Goal: Task Accomplishment & Management: Manage account settings

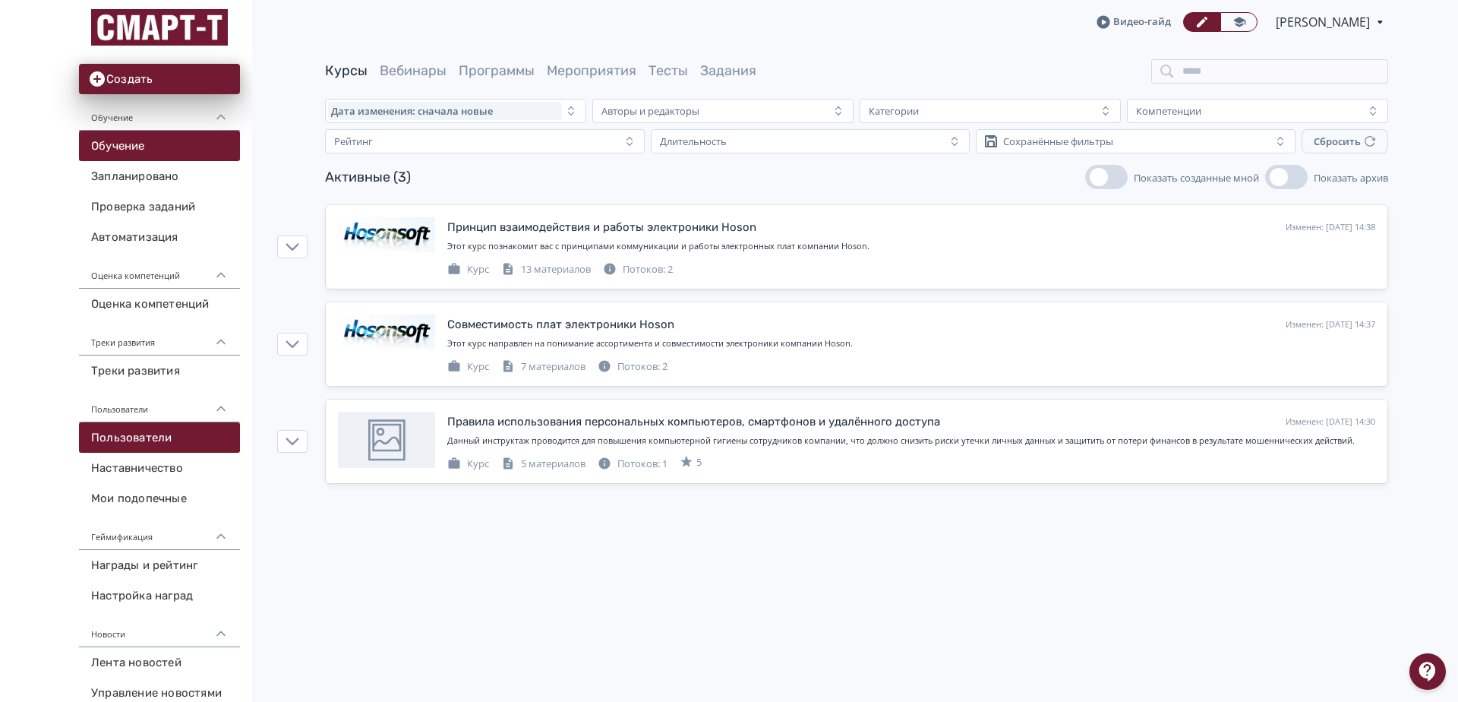
click at [163, 447] on link "Пользователи" at bounding box center [159, 437] width 161 height 30
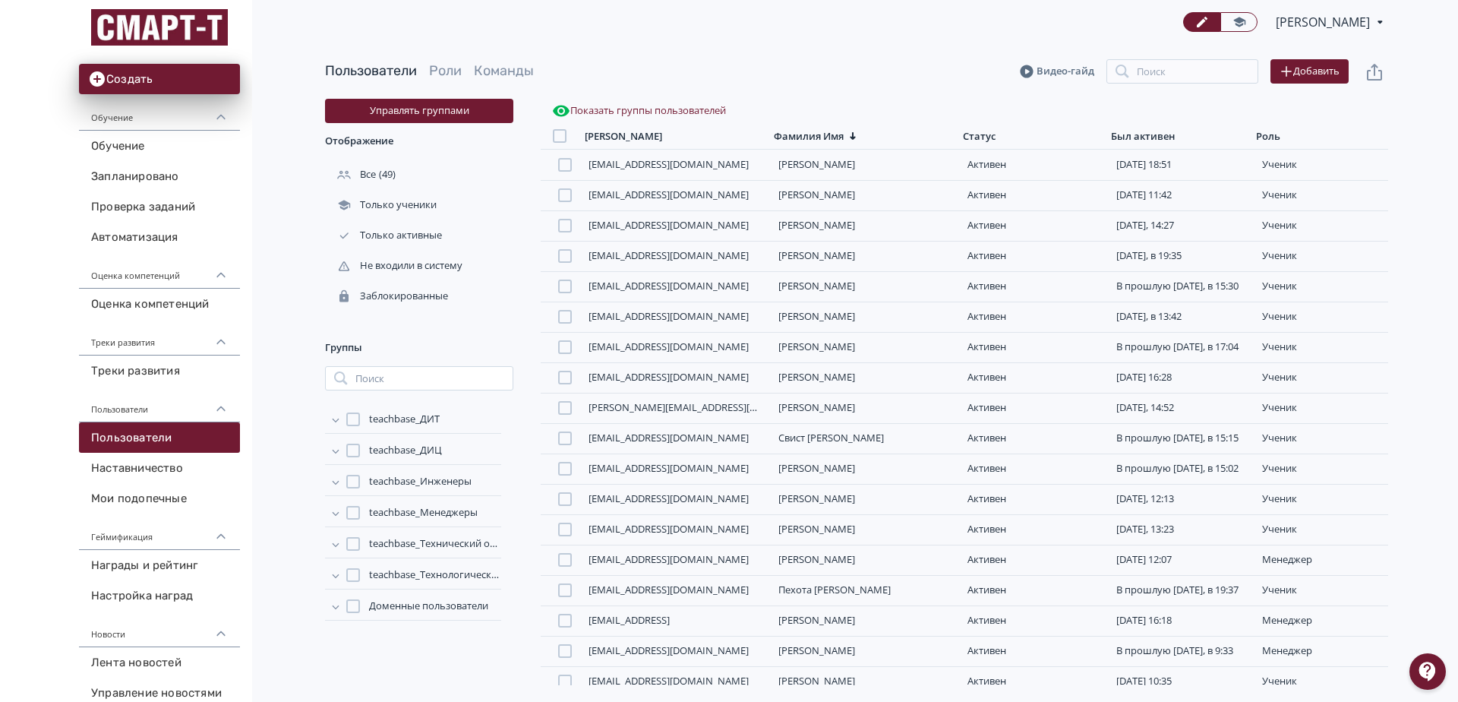
click at [576, 114] on button "Показать группы пользователей" at bounding box center [639, 111] width 180 height 24
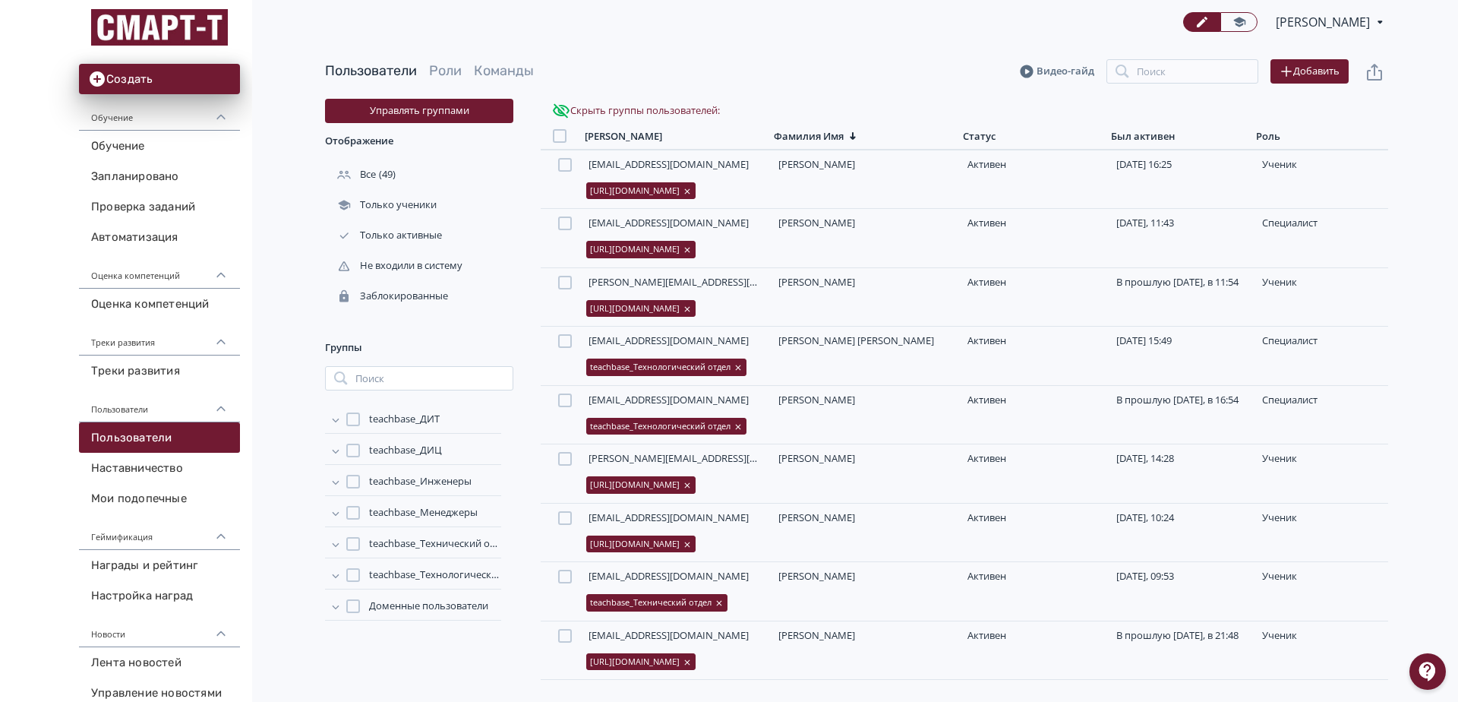
scroll to position [2349, 0]
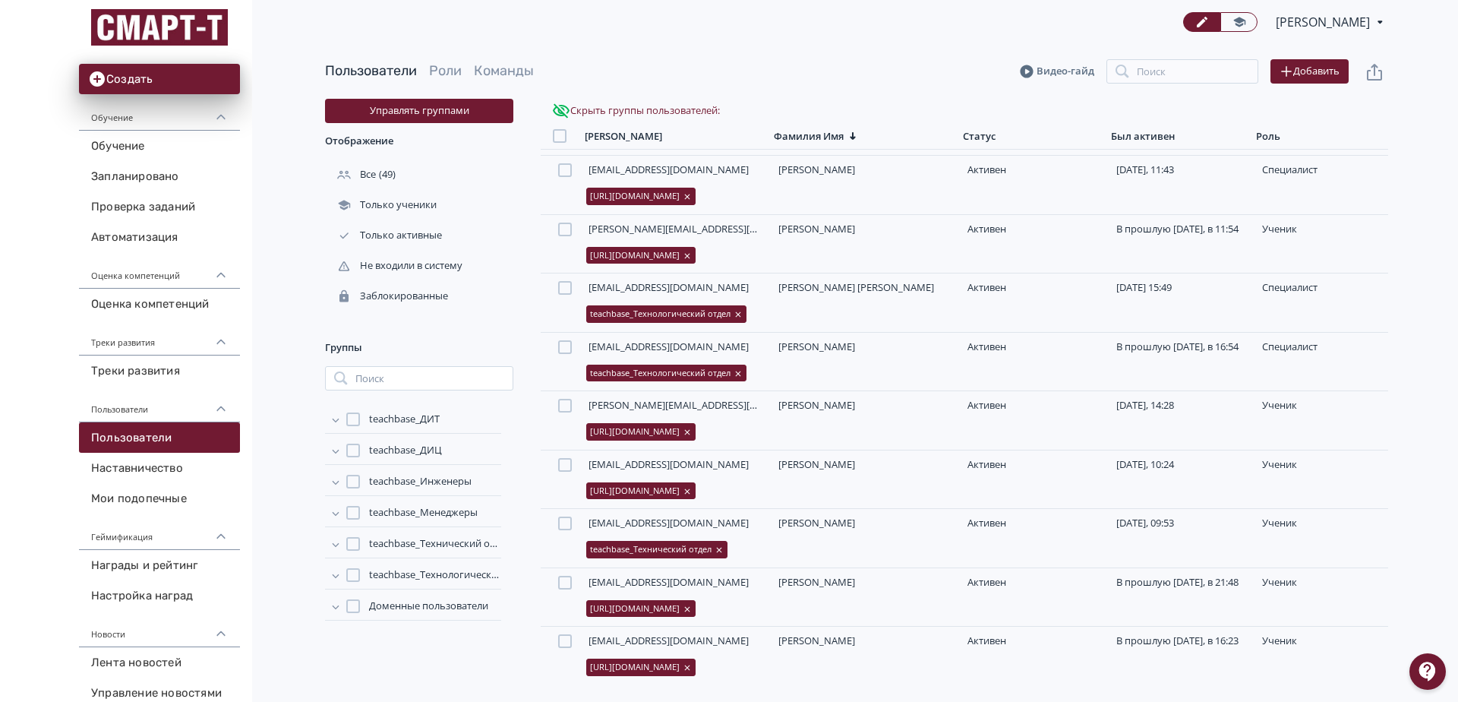
click at [640, 137] on div "[PERSON_NAME]" at bounding box center [670, 136] width 171 height 13
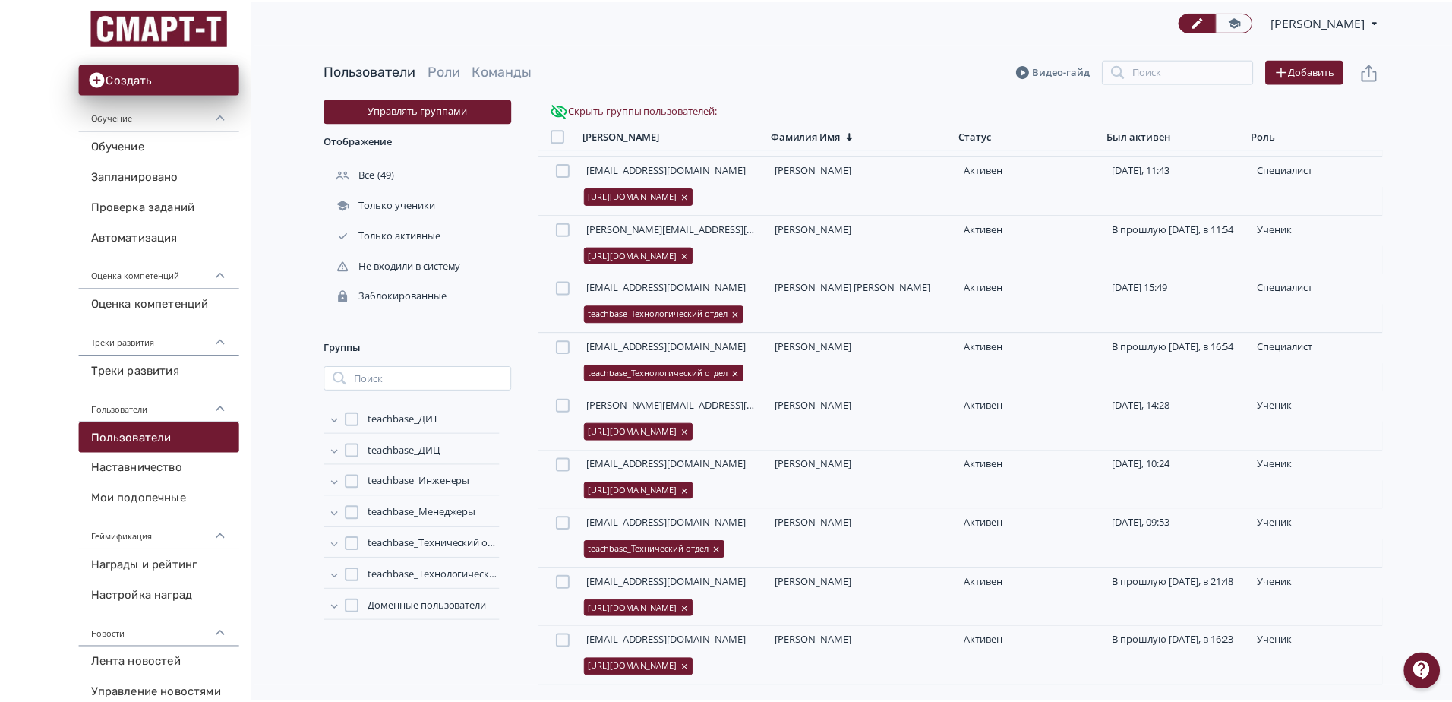
scroll to position [0, 0]
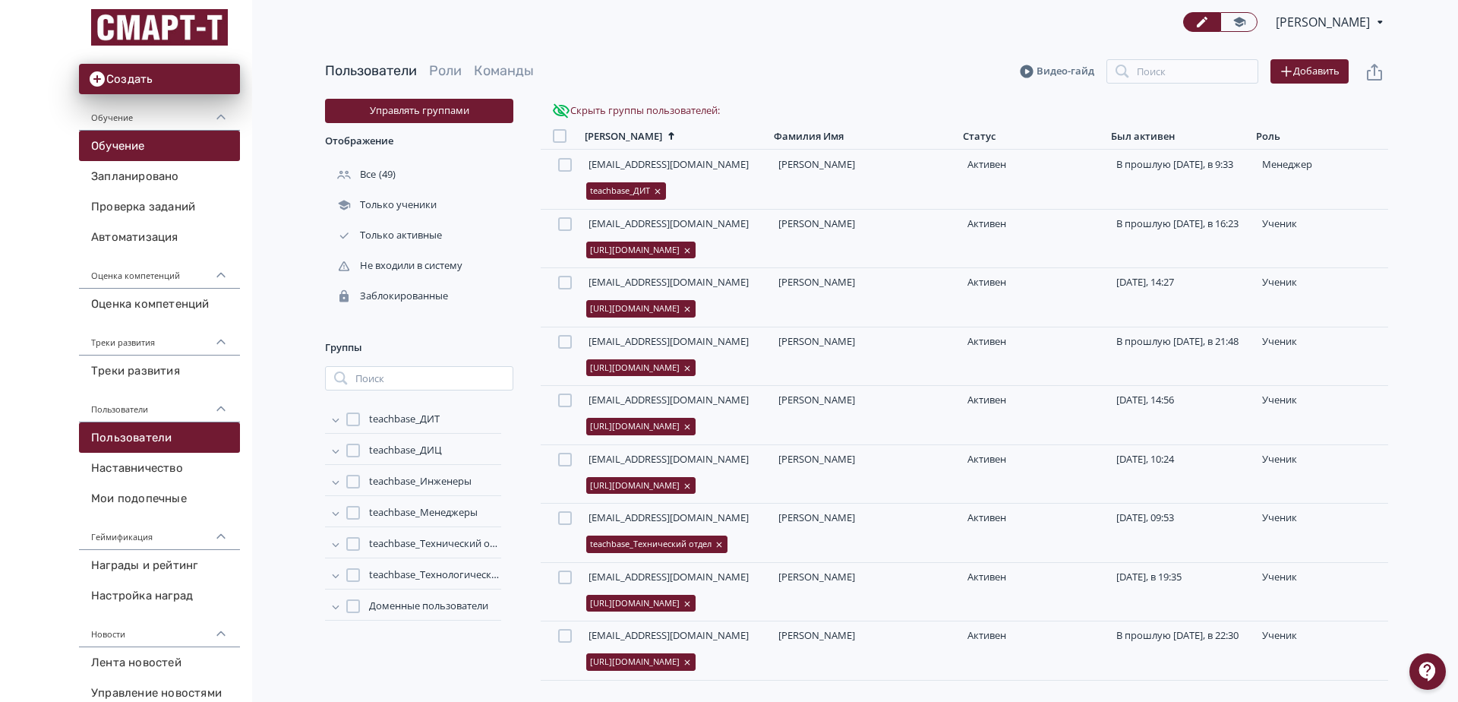
click at [136, 151] on link "Обучение" at bounding box center [159, 146] width 161 height 30
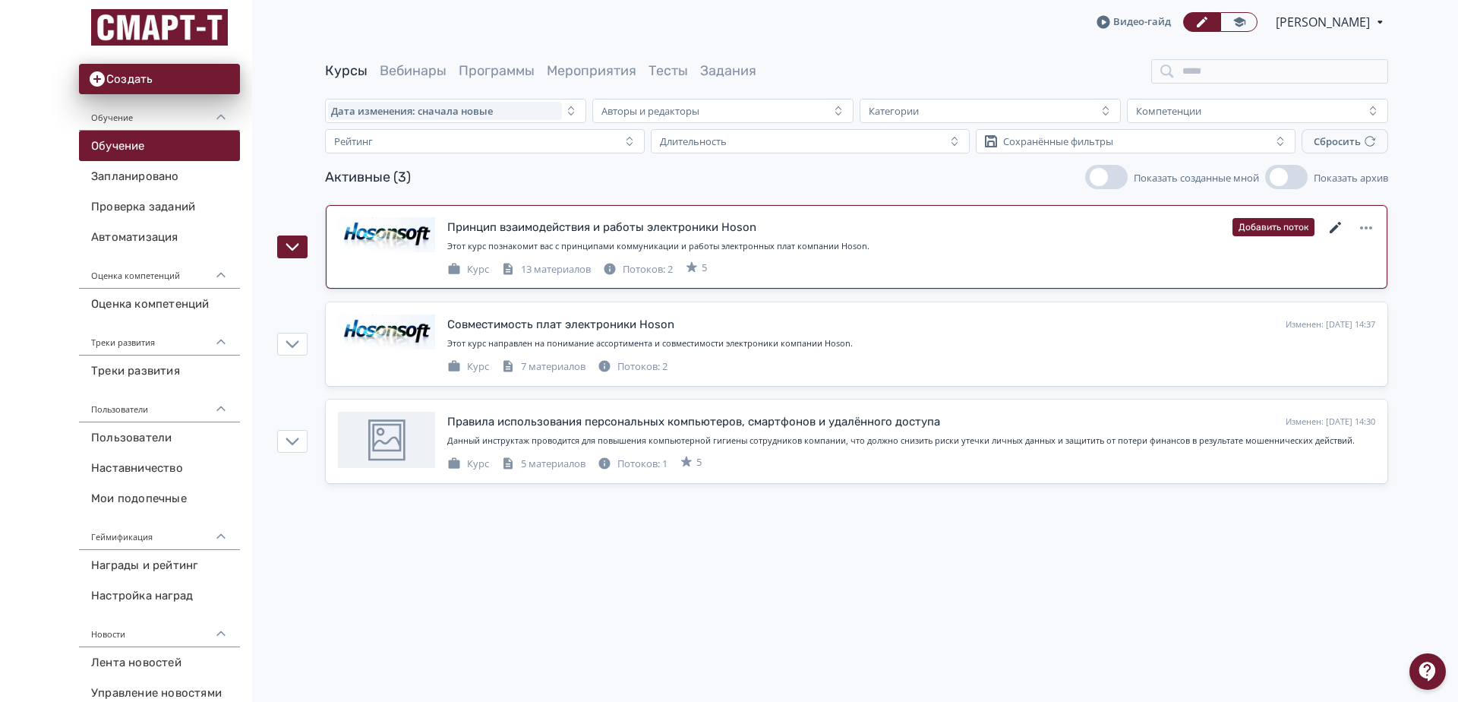
click at [1339, 224] on icon at bounding box center [1335, 227] width 11 height 11
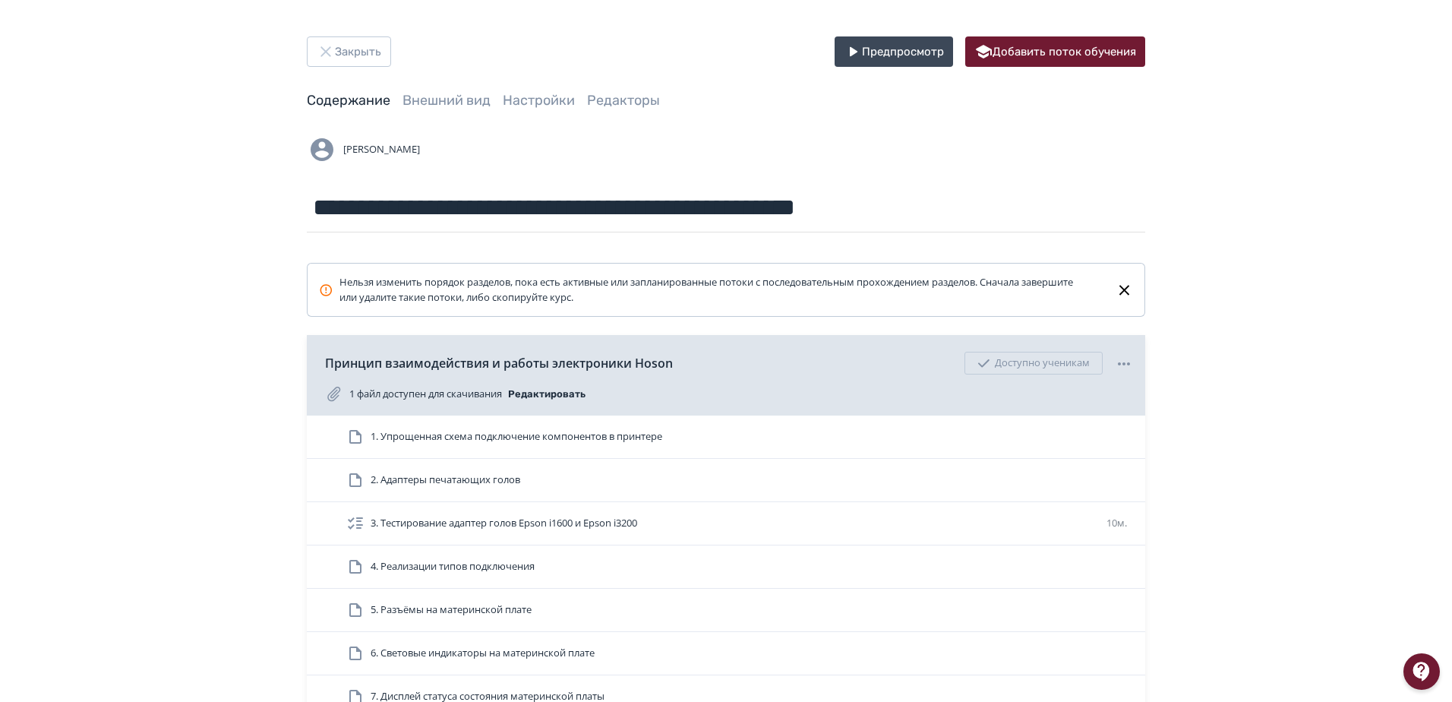
click at [1128, 289] on icon at bounding box center [1123, 290] width 17 height 18
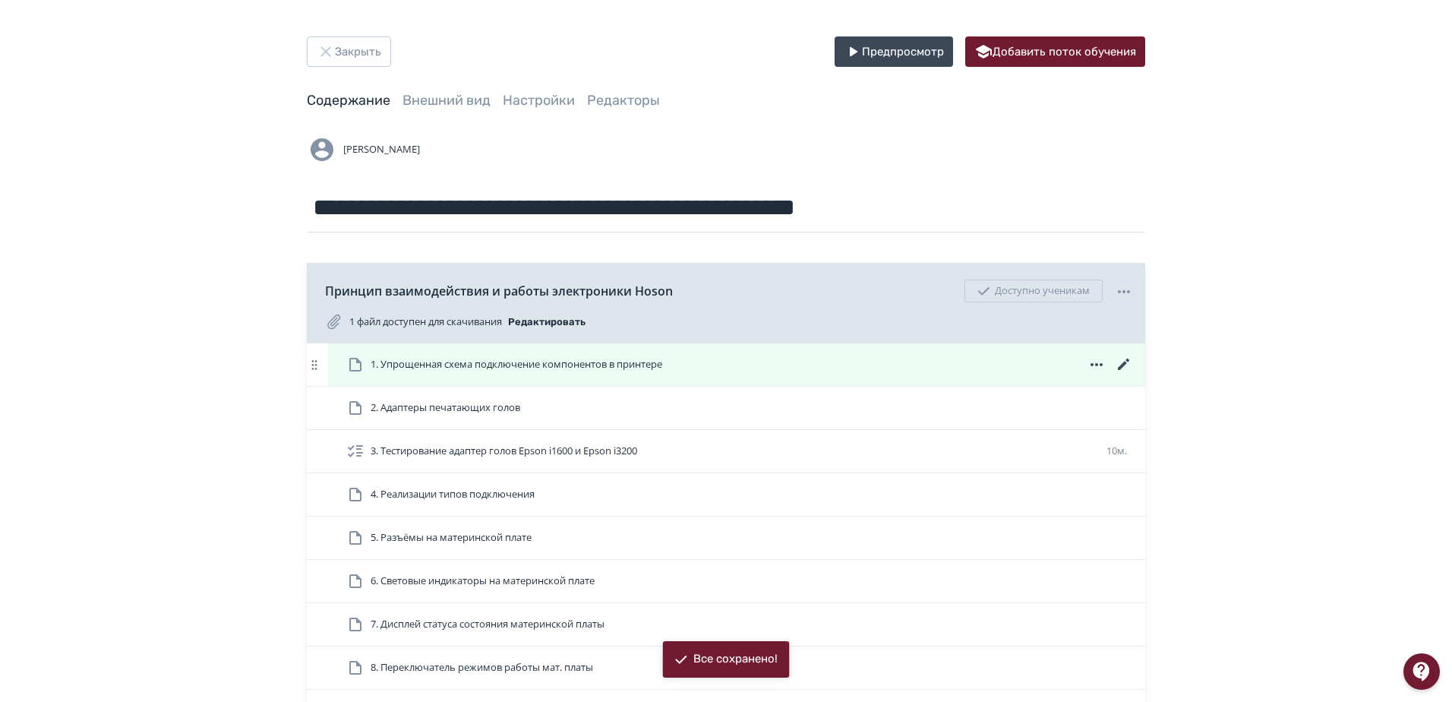
click at [1128, 362] on icon at bounding box center [1124, 364] width 18 height 18
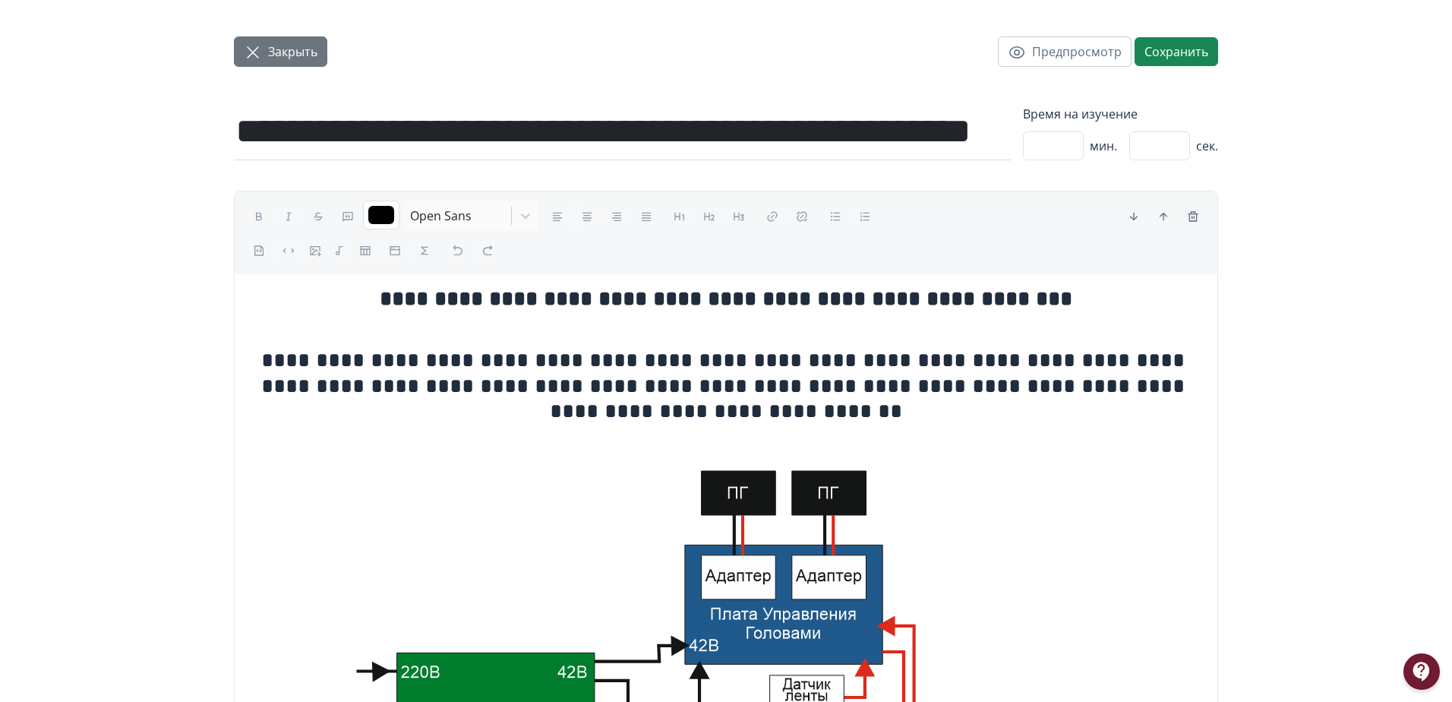
click at [270, 57] on span "Закрыть" at bounding box center [292, 52] width 49 height 18
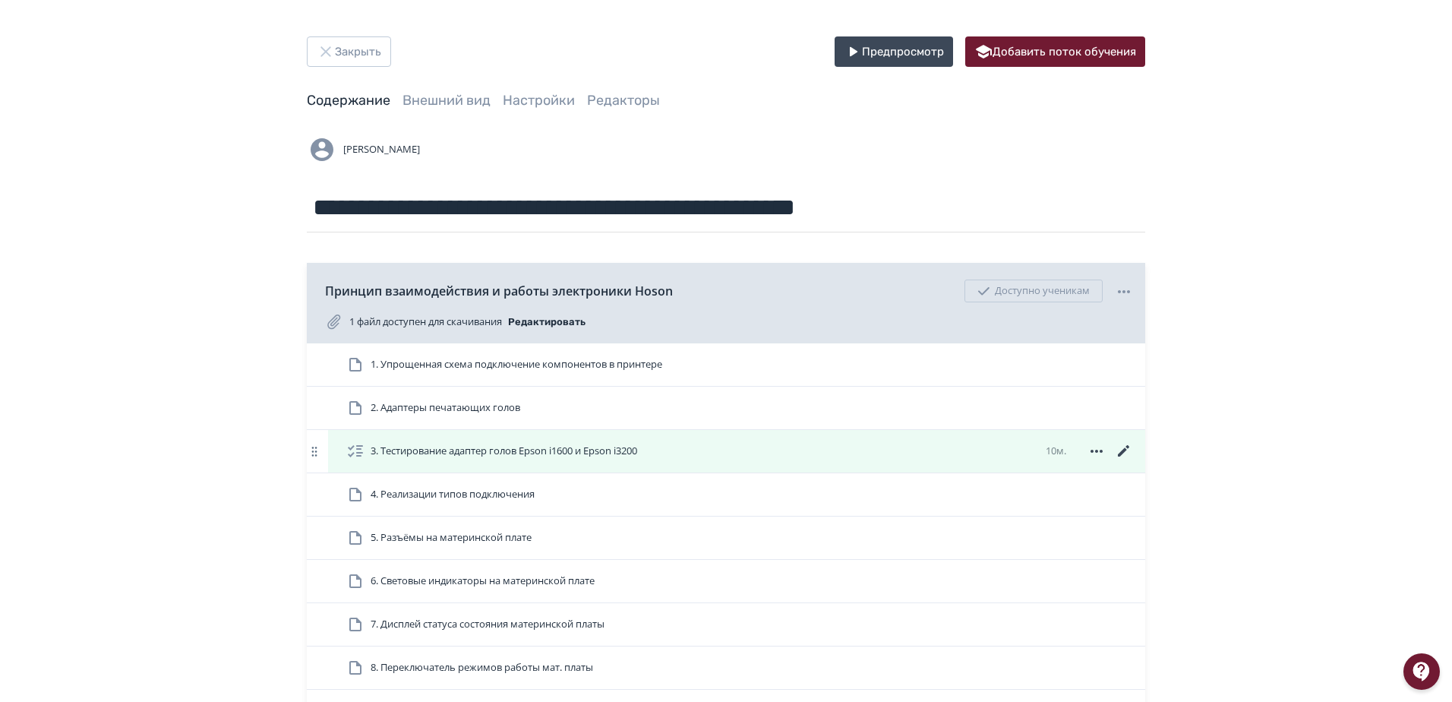
click at [1125, 453] on icon at bounding box center [1124, 451] width 18 height 18
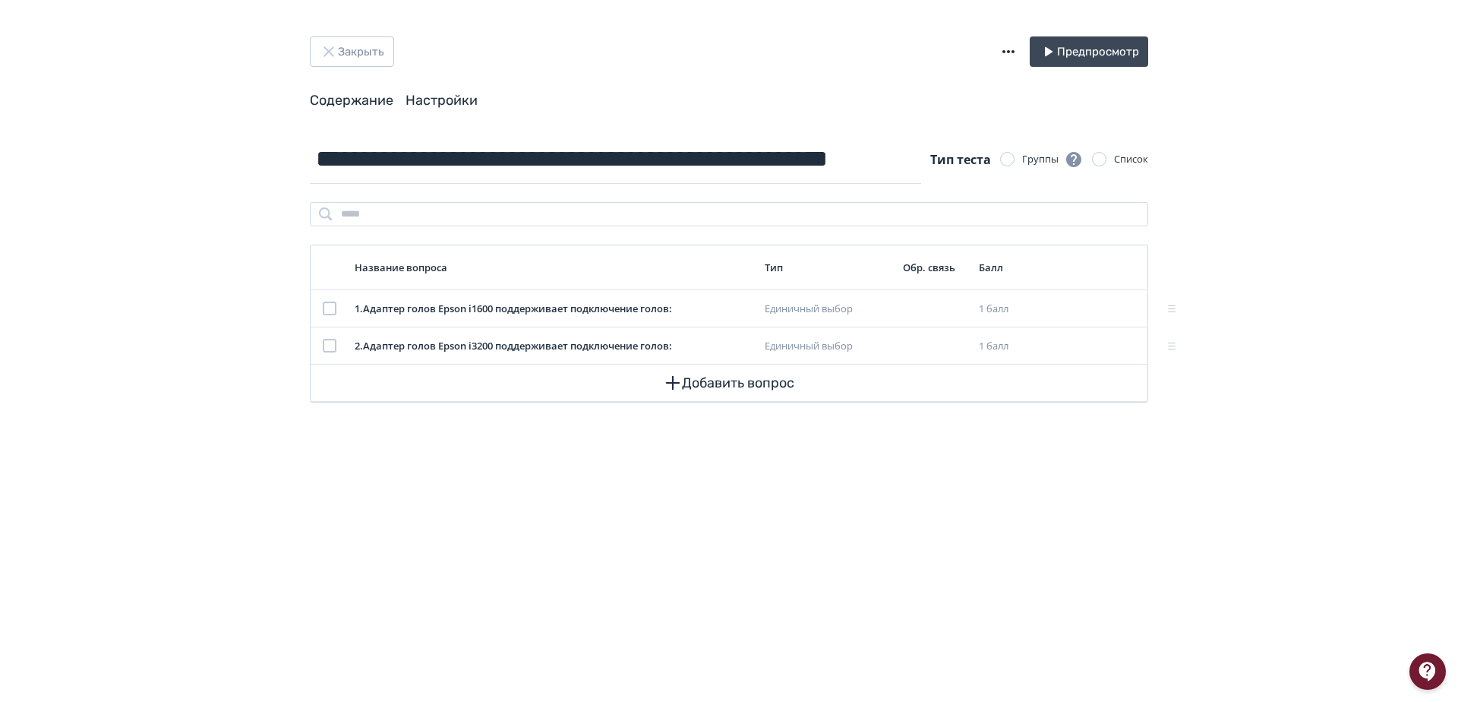
click at [446, 106] on link "Настройки" at bounding box center [441, 100] width 72 height 17
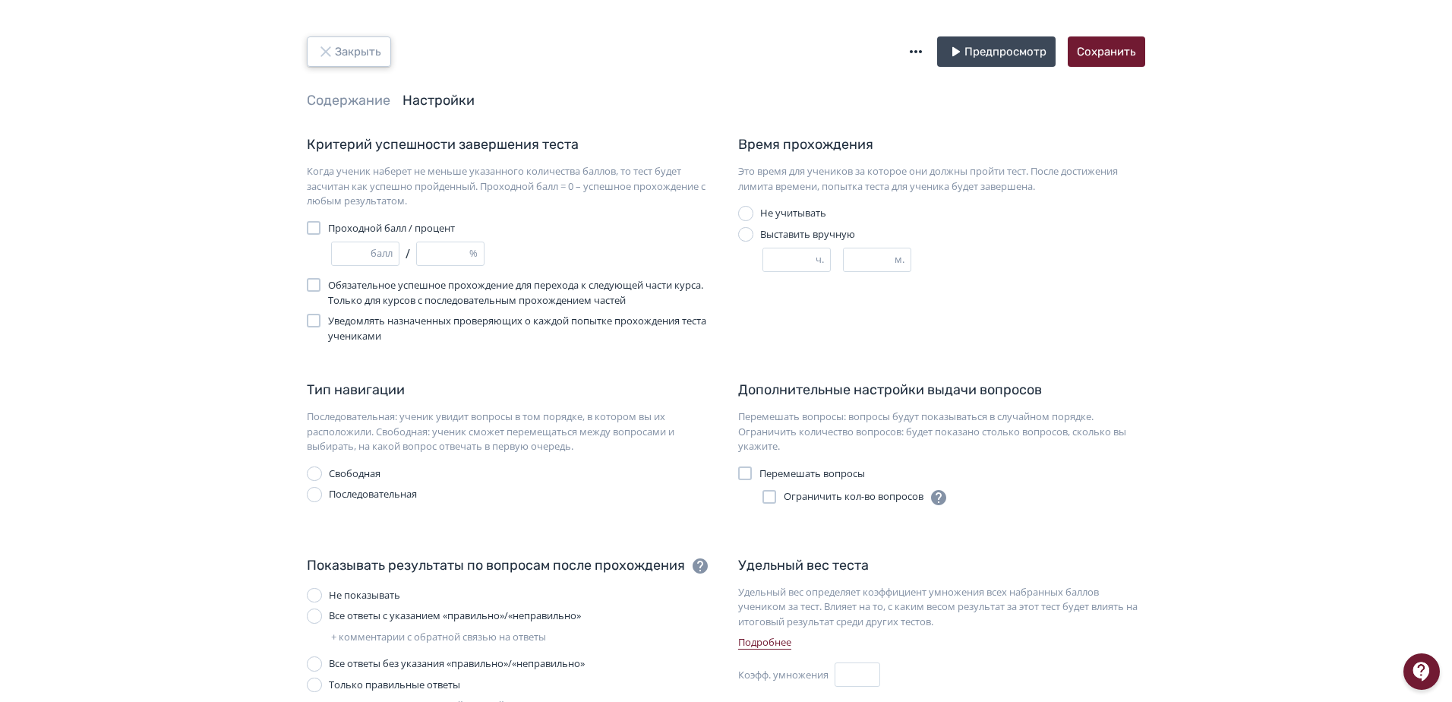
click at [363, 55] on button "Закрыть" at bounding box center [349, 51] width 84 height 30
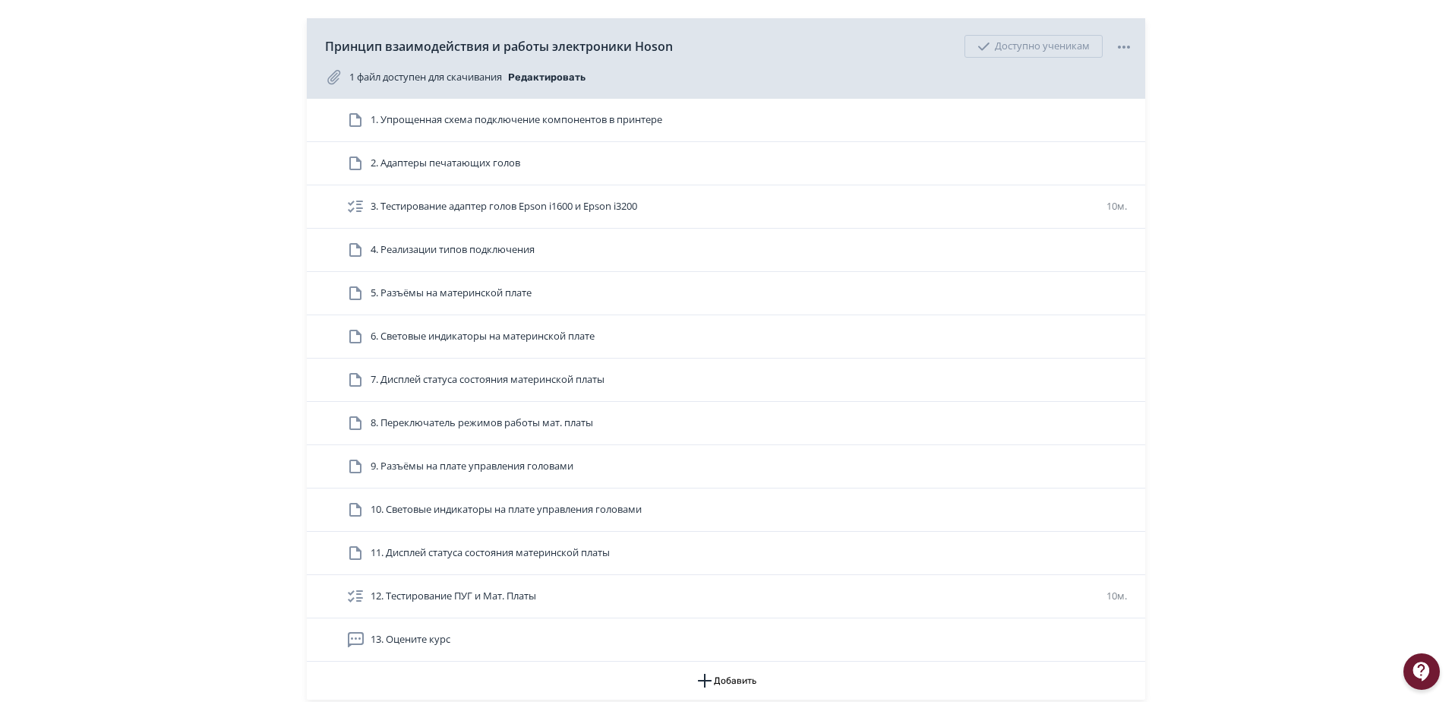
scroll to position [304, 0]
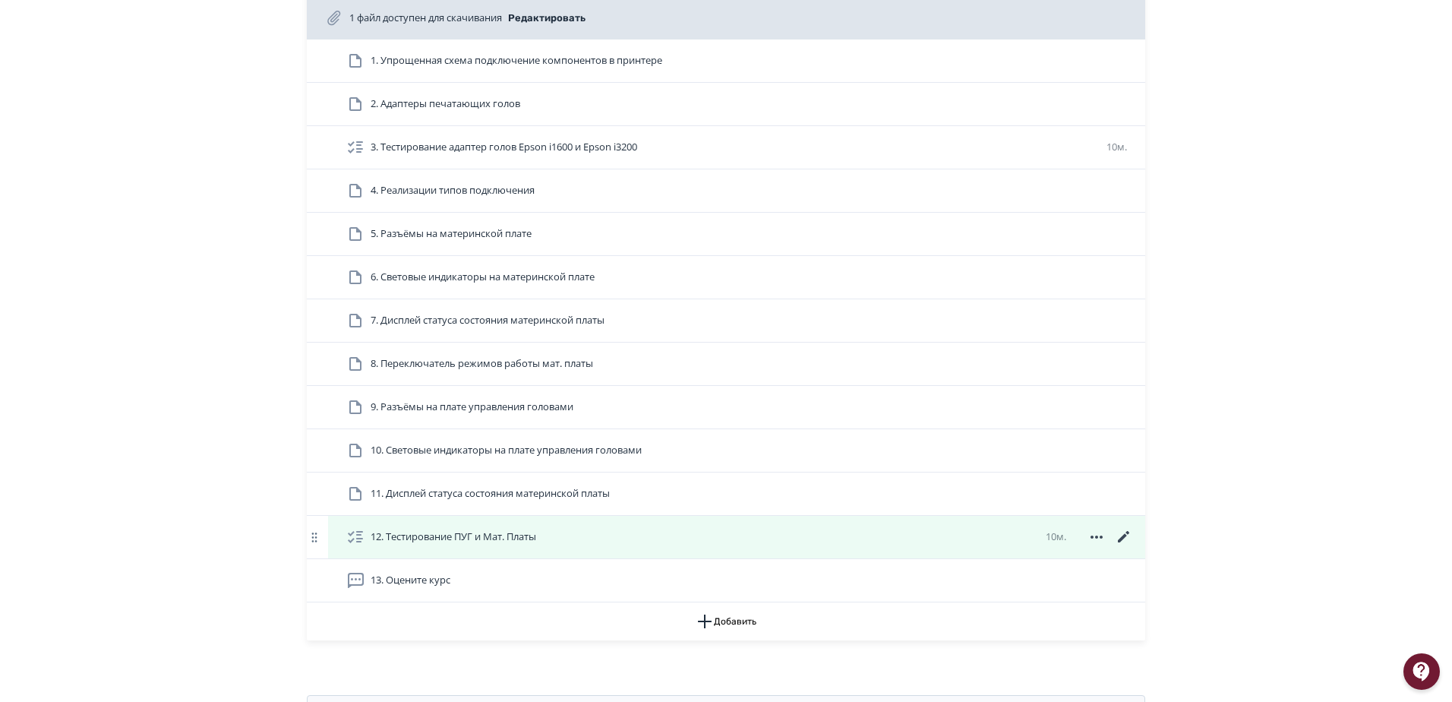
click at [1126, 538] on icon at bounding box center [1124, 537] width 18 height 18
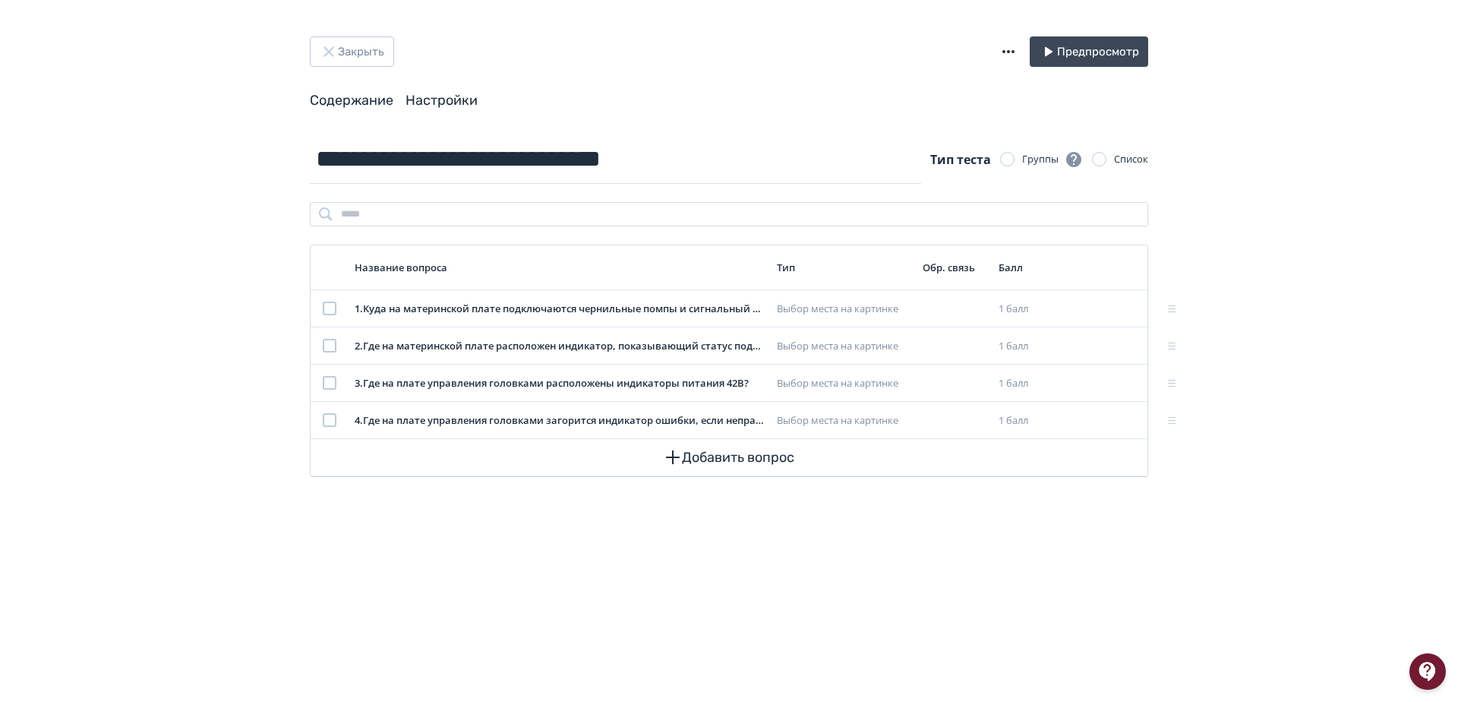
click at [440, 97] on link "Настройки" at bounding box center [441, 100] width 72 height 17
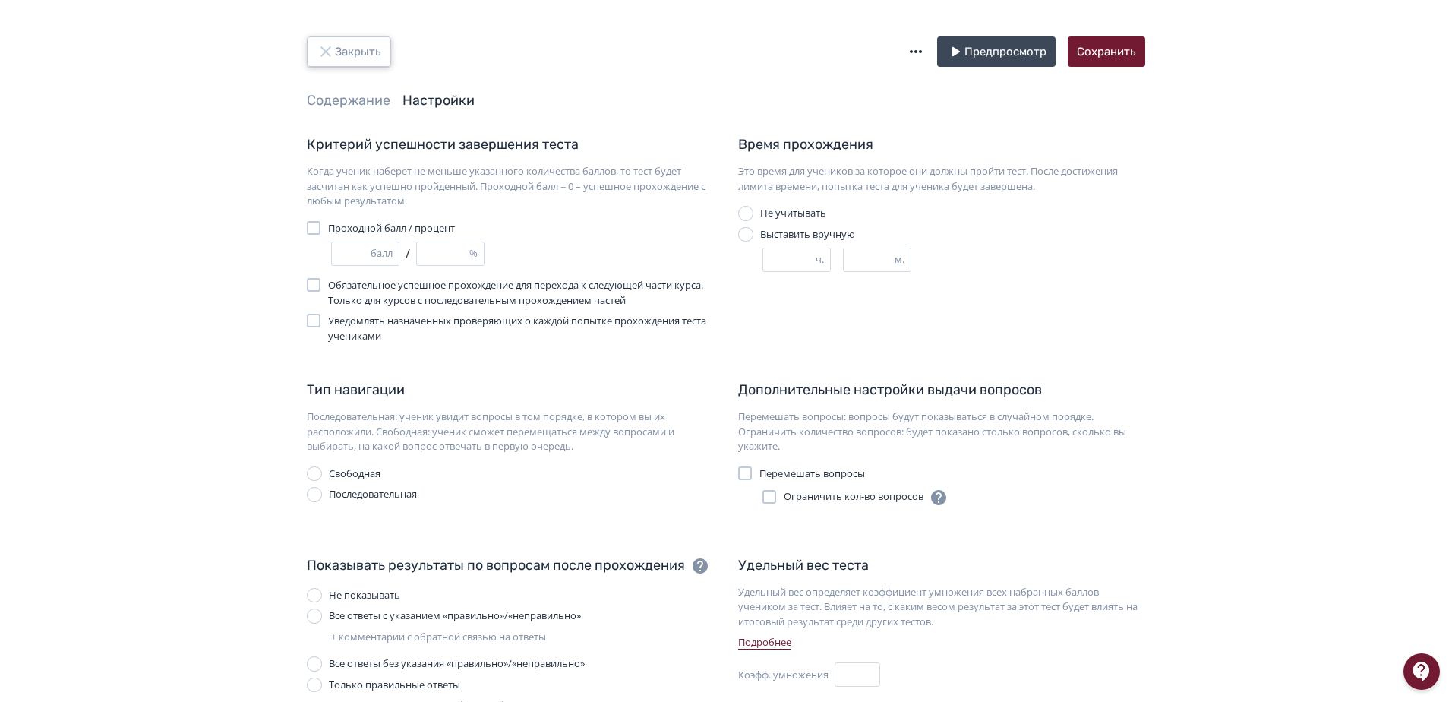
click at [352, 44] on button "Закрыть" at bounding box center [349, 51] width 84 height 30
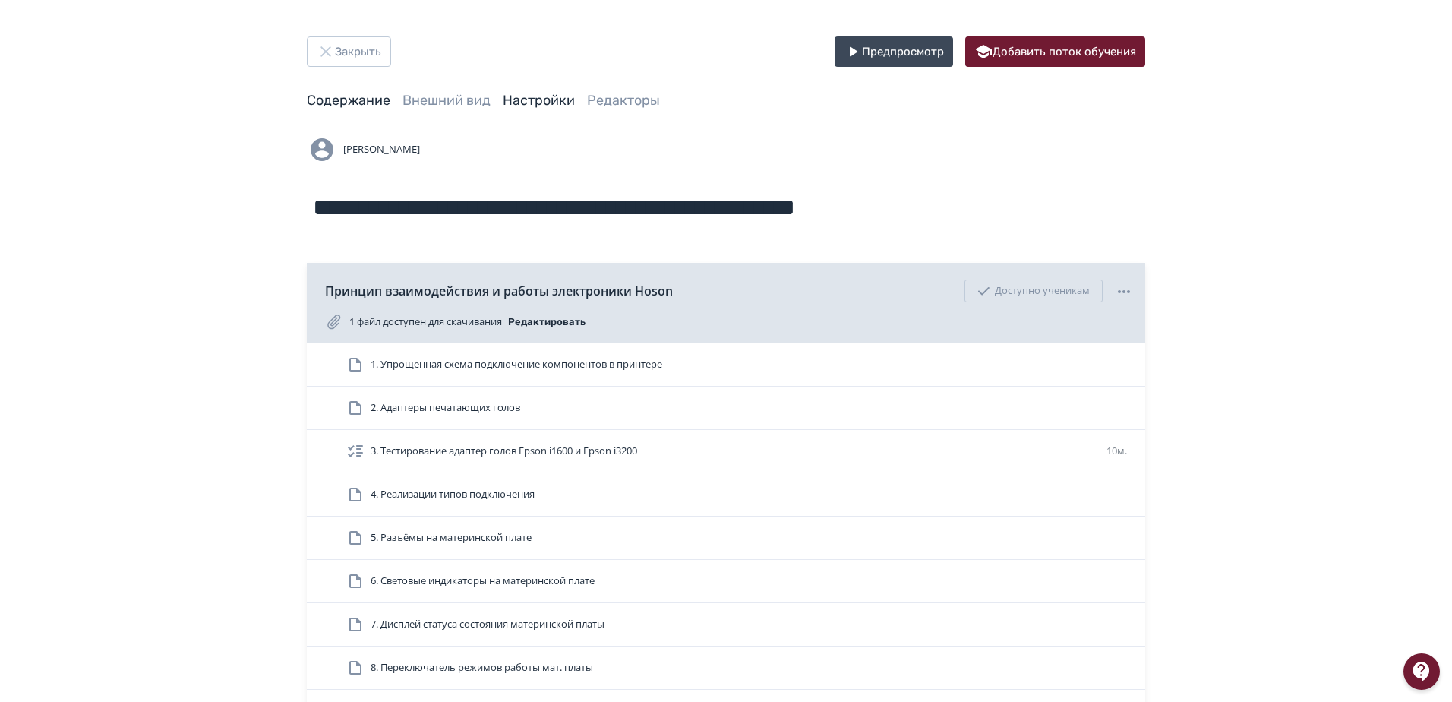
click at [540, 103] on link "Настройки" at bounding box center [539, 100] width 72 height 17
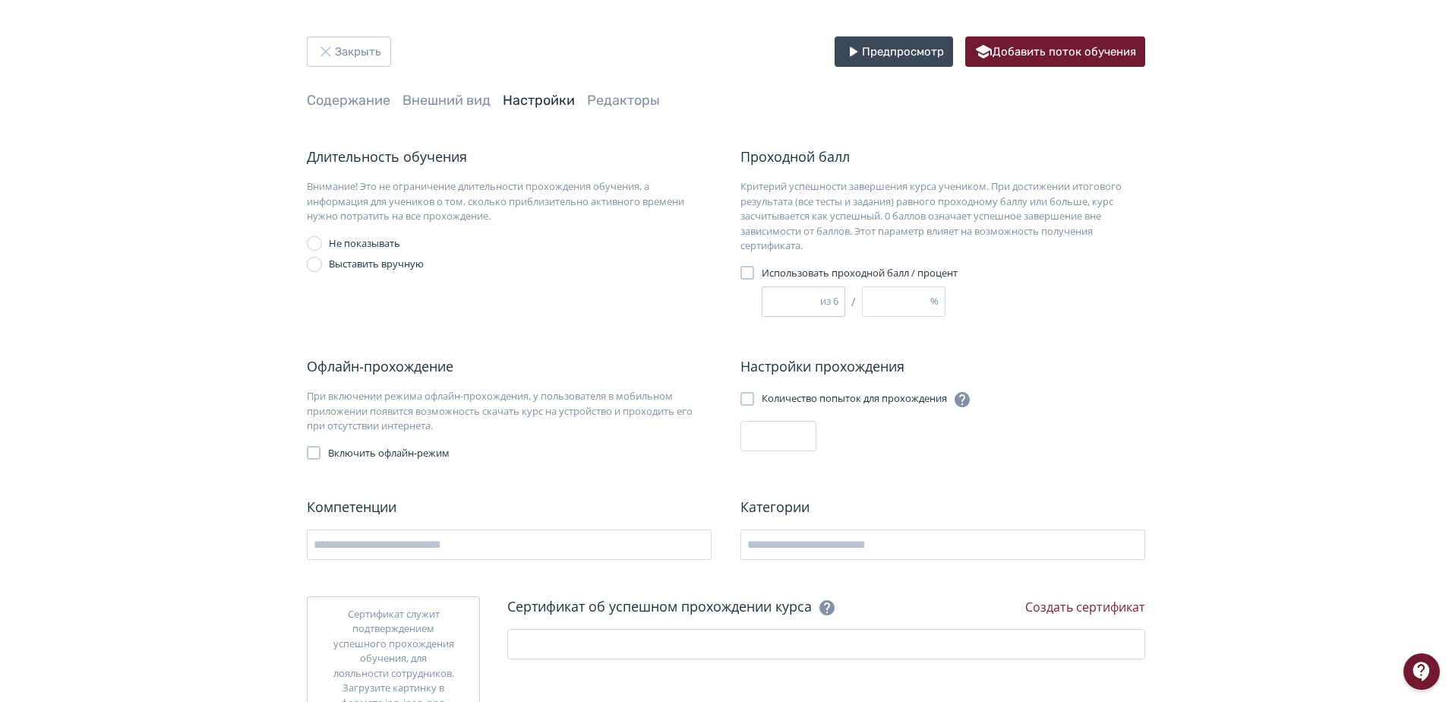
click at [818, 295] on input "*" at bounding box center [791, 301] width 58 height 29
click at [340, 44] on button "Закрыть" at bounding box center [349, 51] width 84 height 30
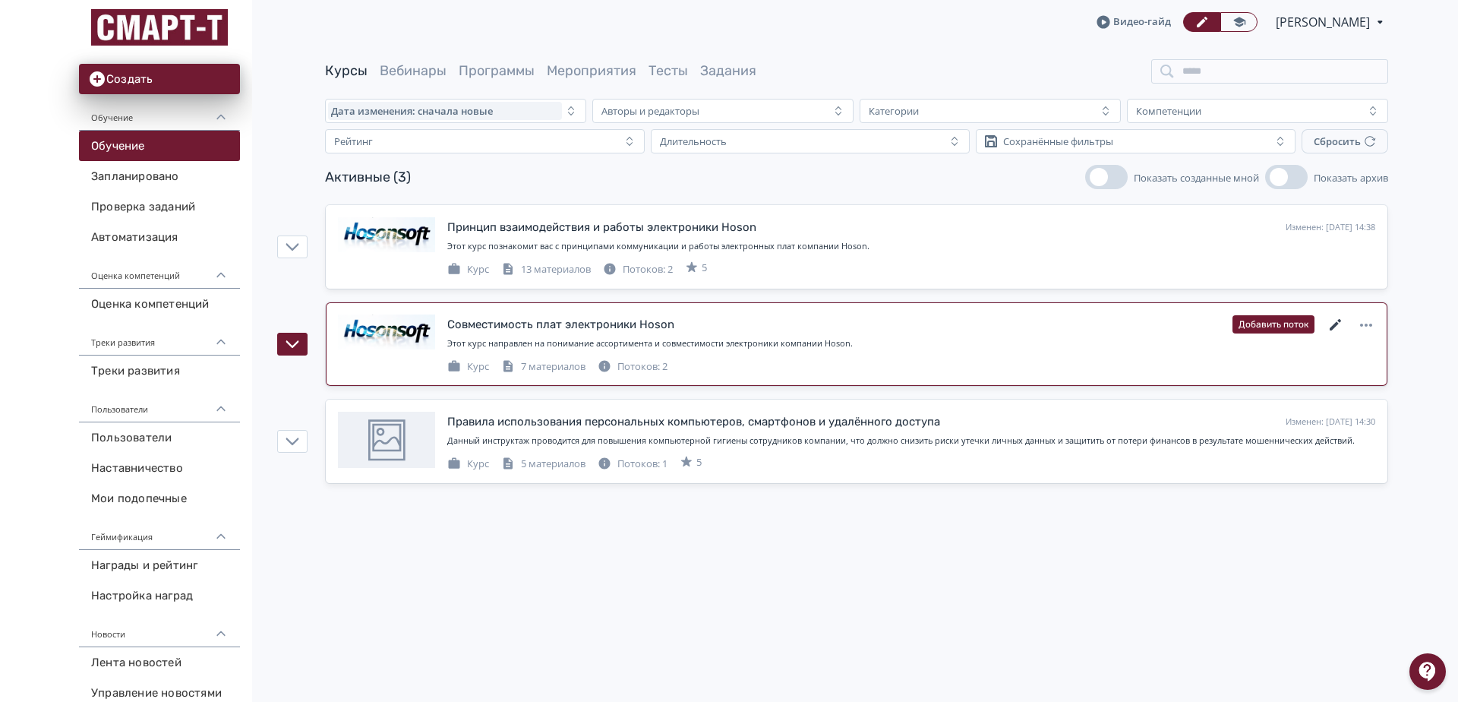
click at [1330, 321] on icon at bounding box center [1336, 325] width 18 height 18
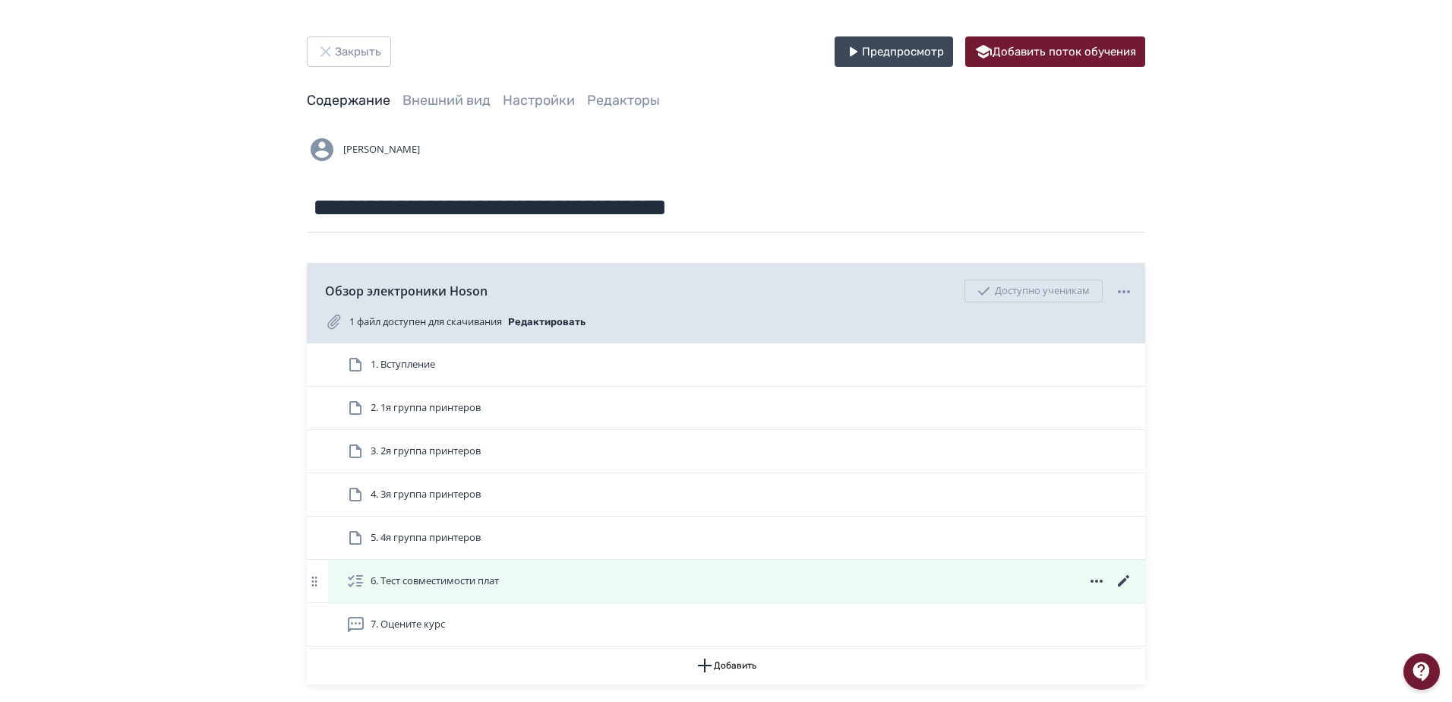
click at [1121, 583] on icon at bounding box center [1123, 580] width 11 height 11
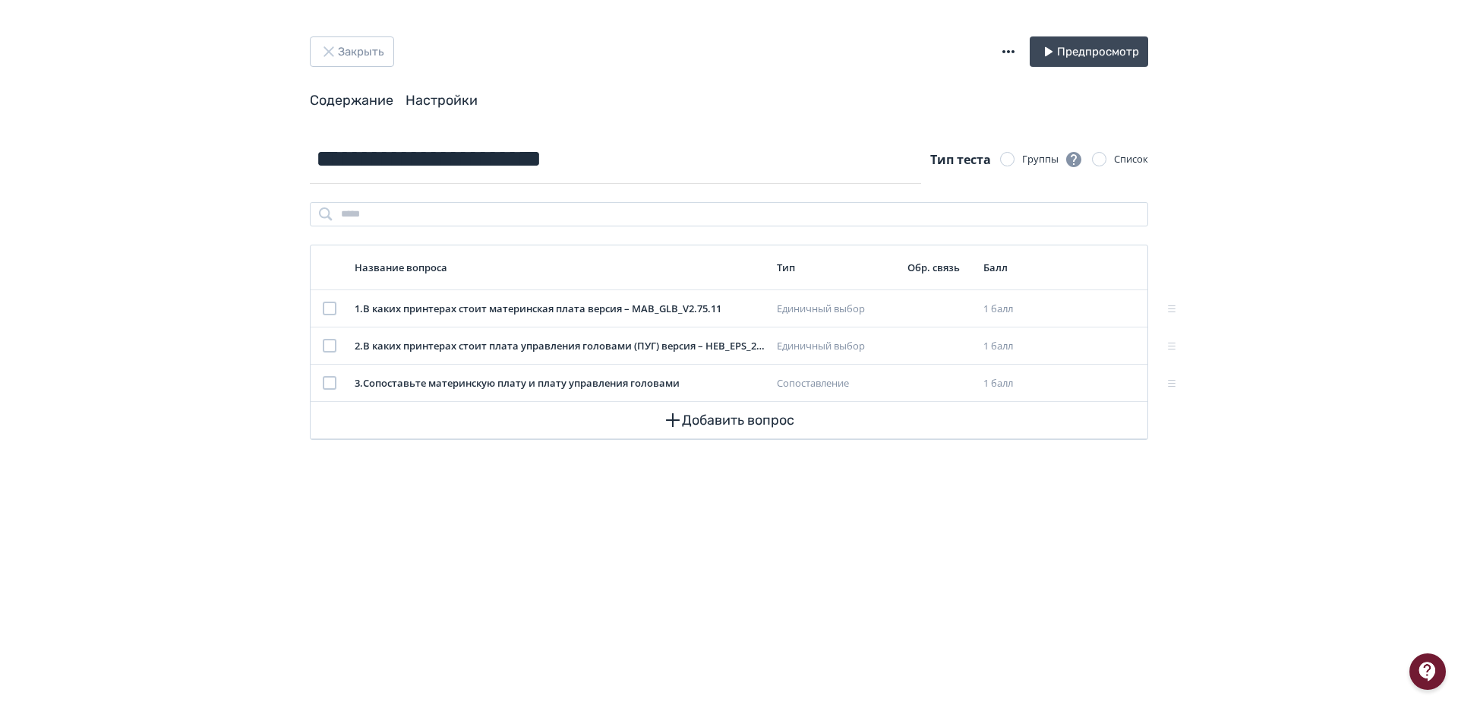
click at [424, 104] on link "Настройки" at bounding box center [441, 100] width 72 height 17
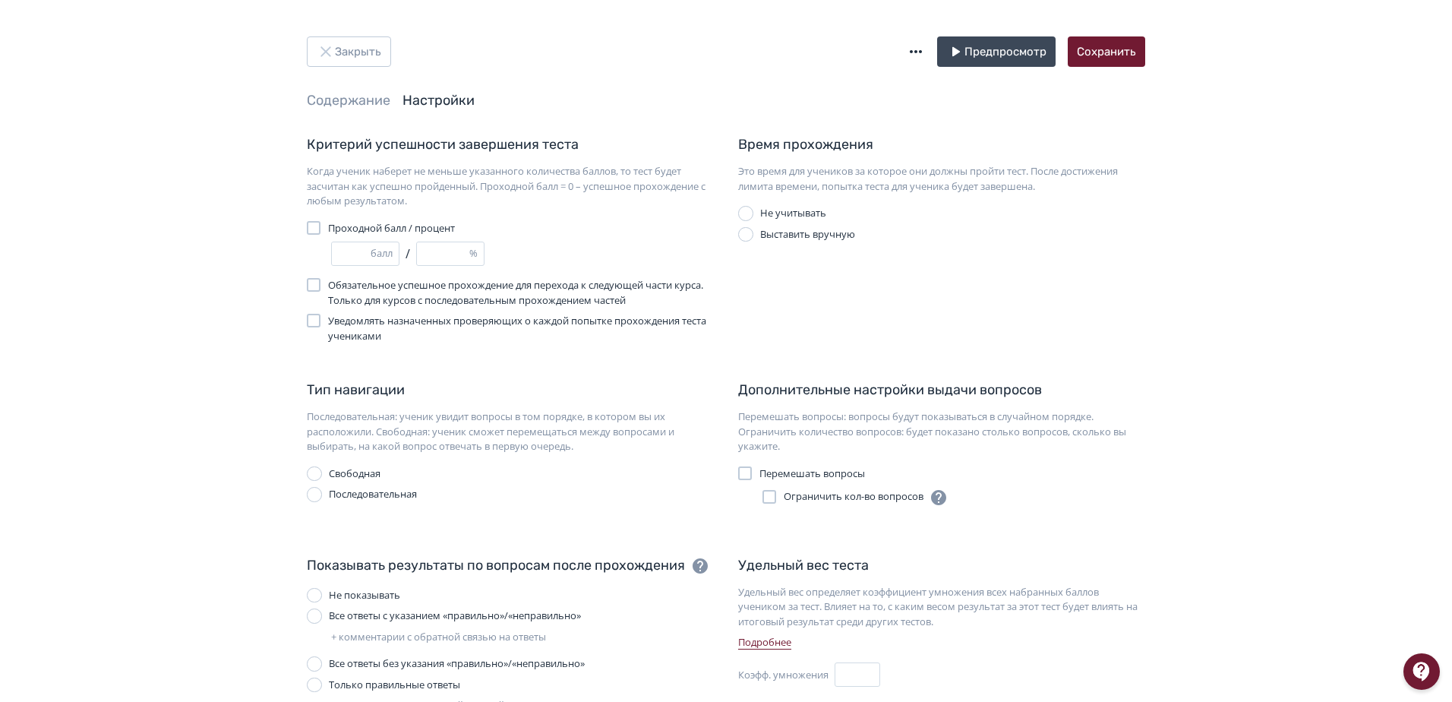
click at [764, 234] on div "Выставить вручную" at bounding box center [807, 234] width 95 height 15
click at [859, 262] on input "*" at bounding box center [869, 259] width 51 height 23
type input "**"
click at [1107, 59] on button "Сохранить" at bounding box center [1106, 51] width 77 height 30
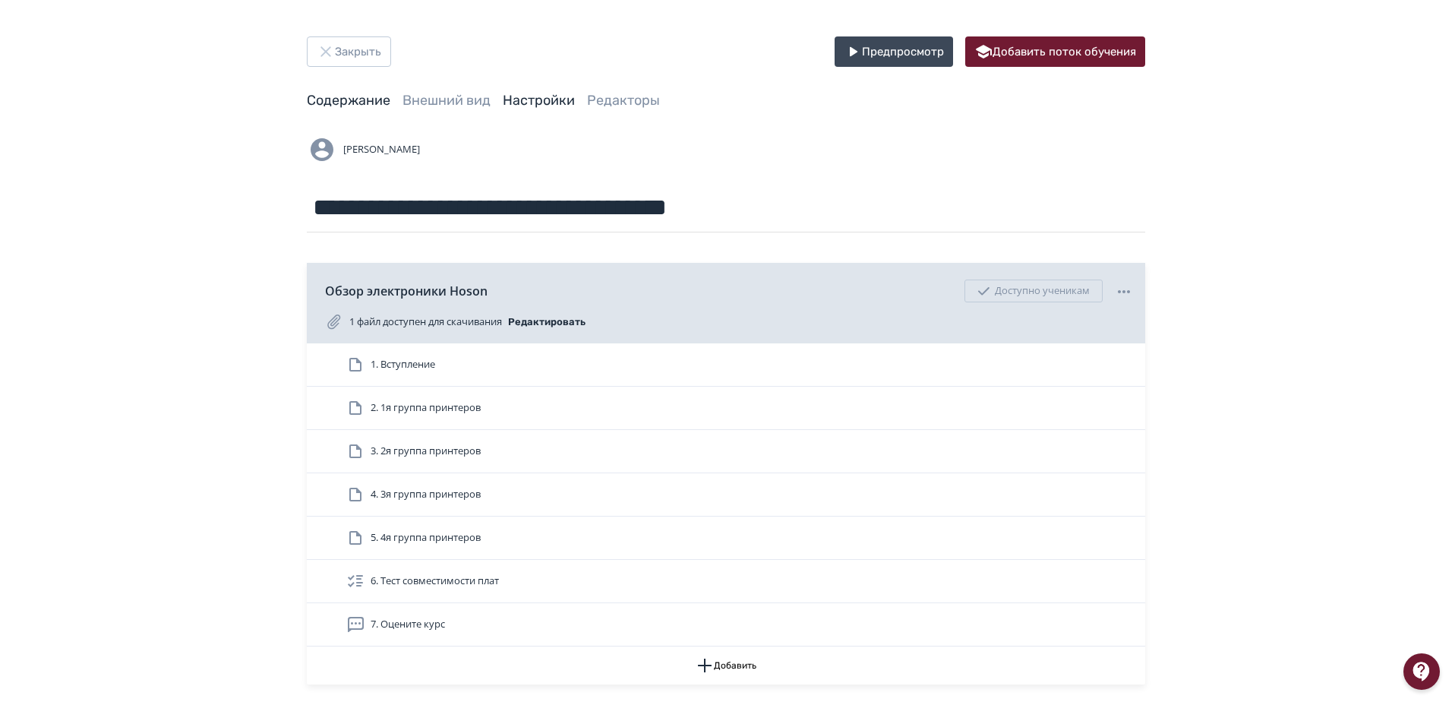
click at [533, 103] on link "Настройки" at bounding box center [539, 100] width 72 height 17
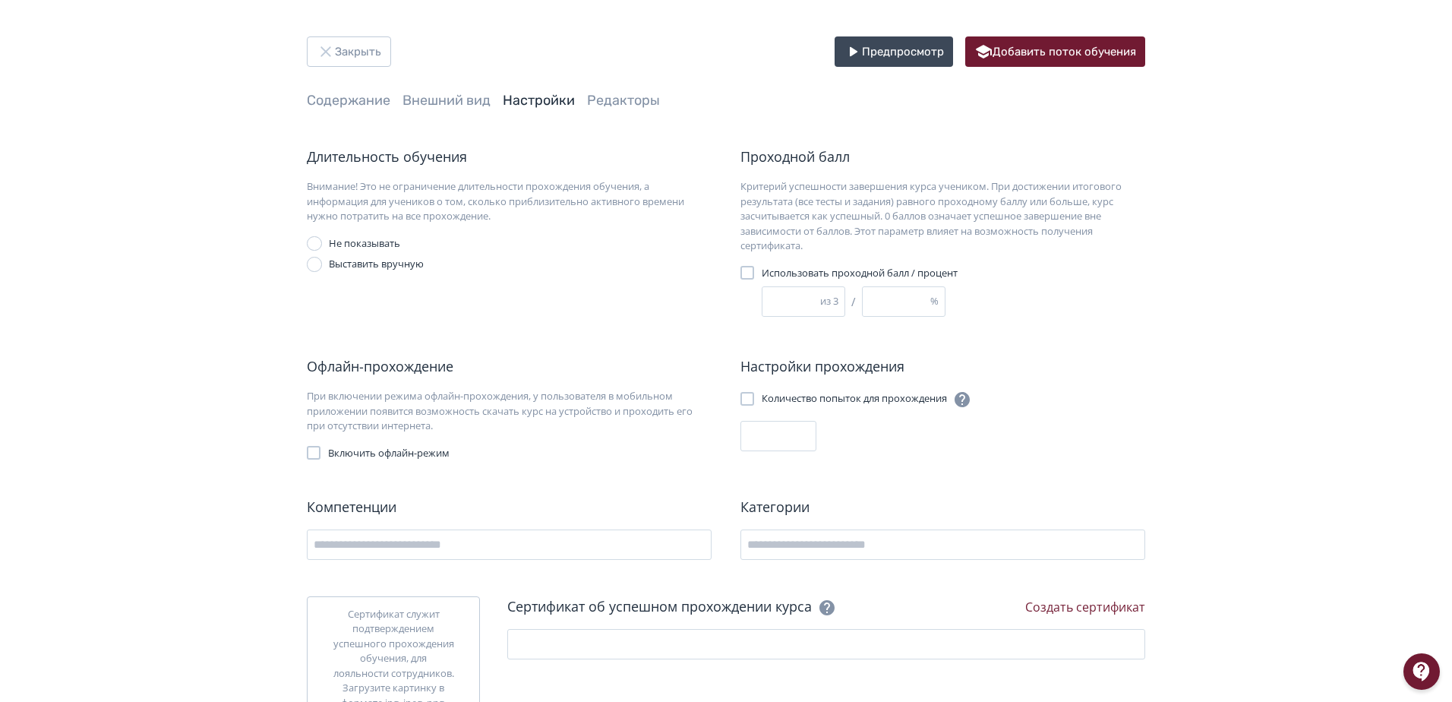
click at [383, 263] on div "Выставить вручную" at bounding box center [376, 264] width 95 height 15
click at [377, 242] on div "Не показывать" at bounding box center [364, 243] width 71 height 15
